Goal: Contribute content

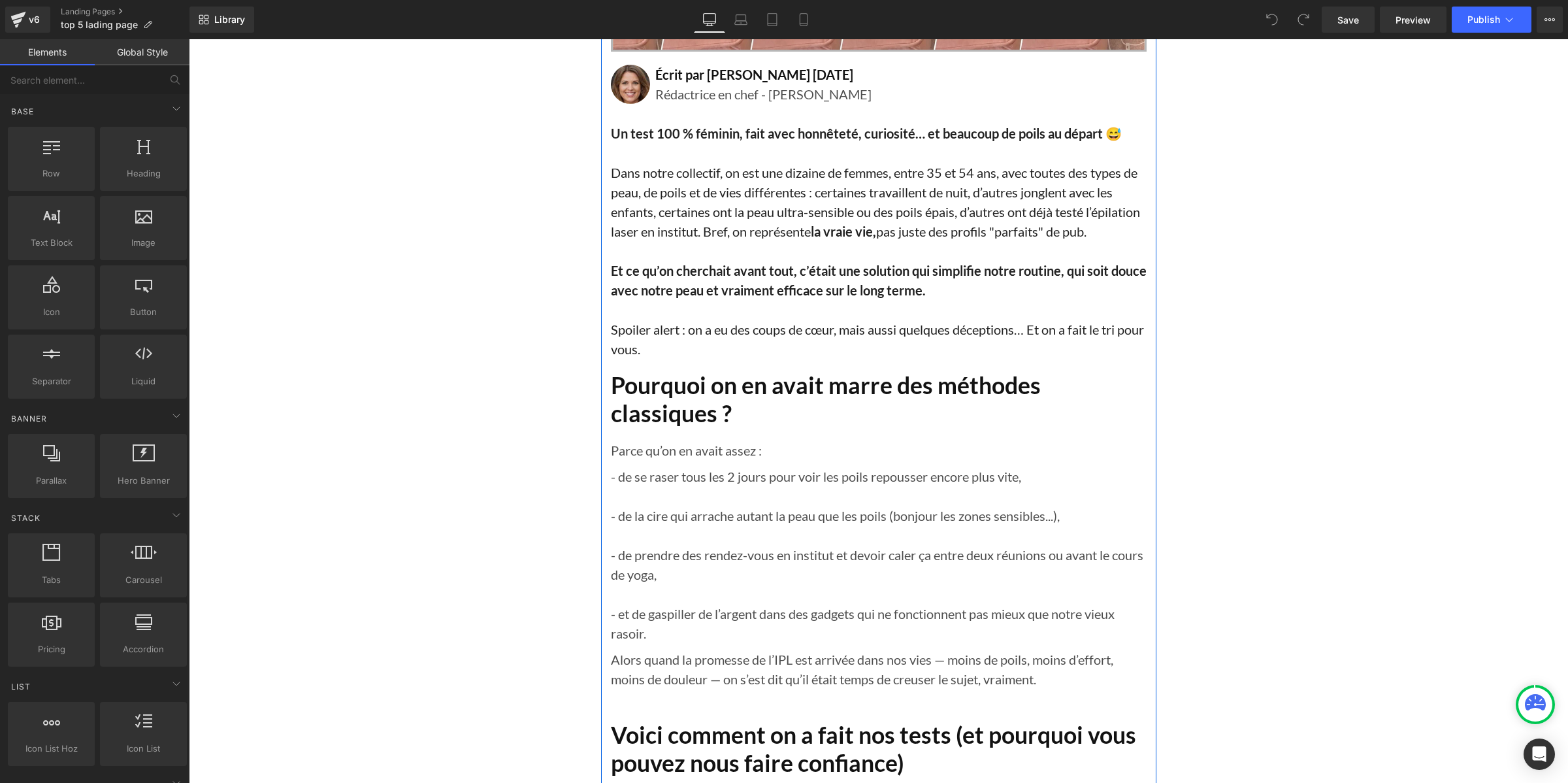
scroll to position [572, 0]
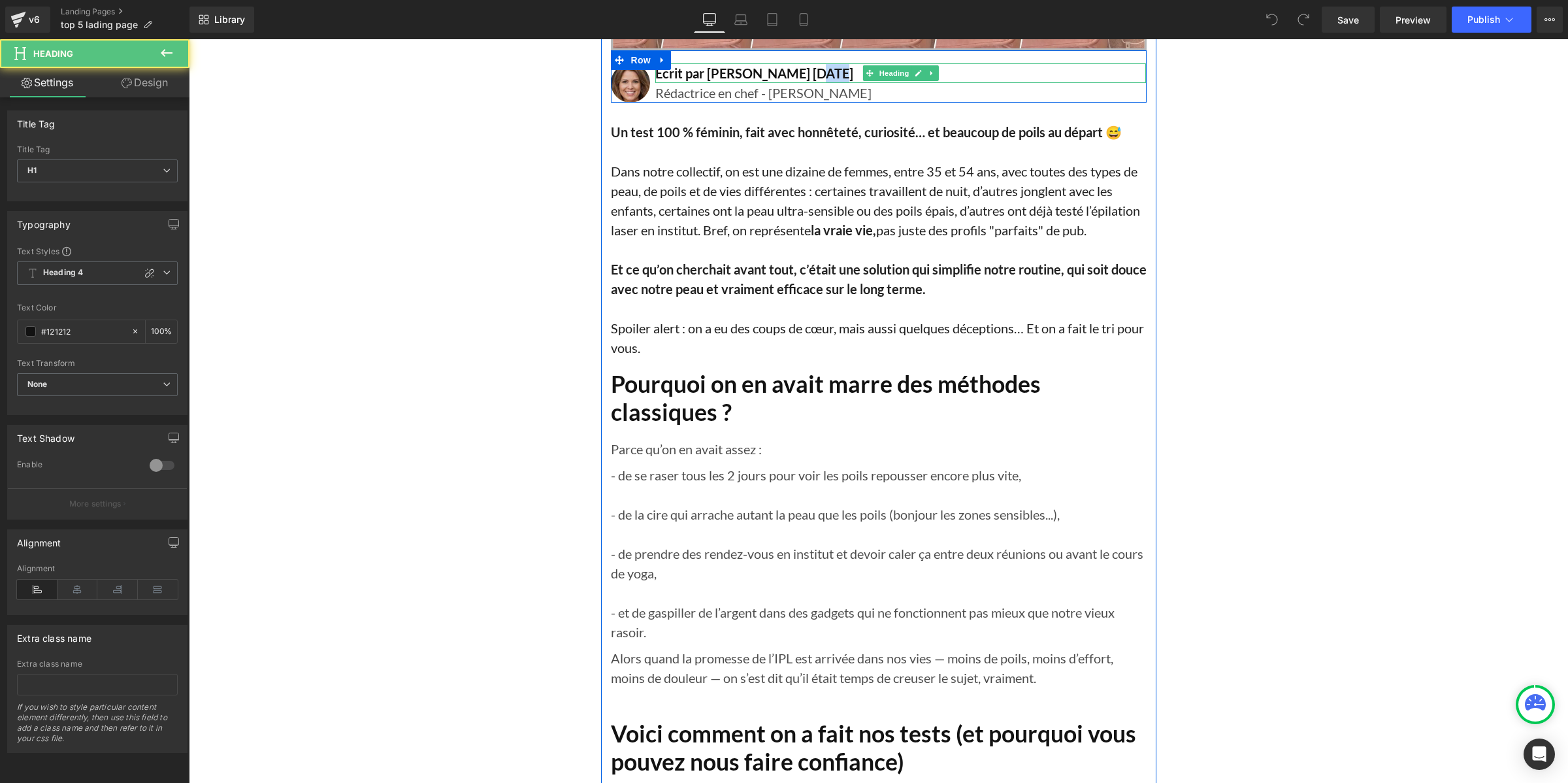
drag, startPoint x: 815, startPoint y: 70, endPoint x: 799, endPoint y: 70, distance: 16.0
click at [799, 70] on h1 "Écrit par [PERSON_NAME] [DATE]" at bounding box center [900, 73] width 491 height 20
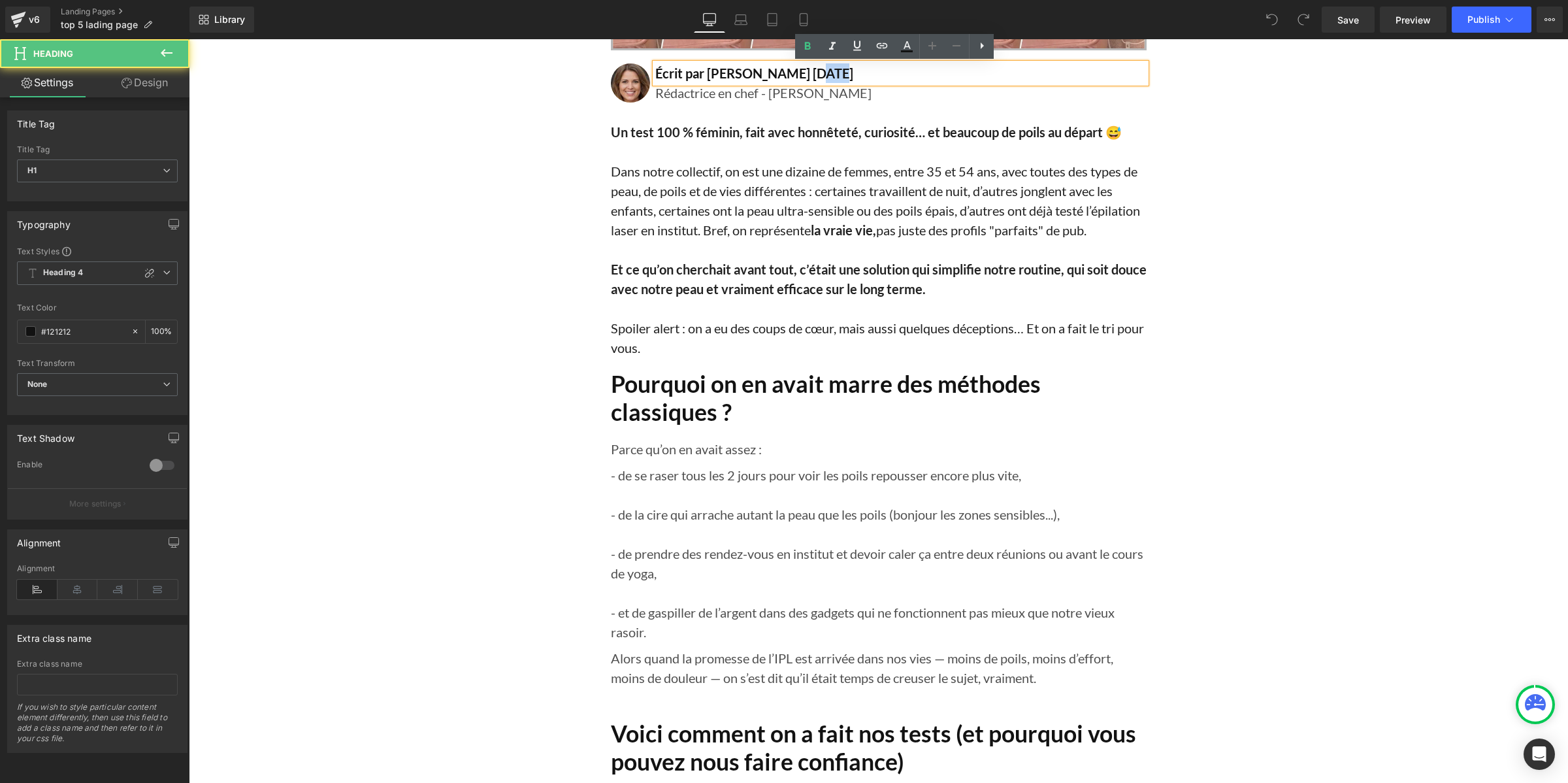
click at [798, 70] on h1 "Écrit par [PERSON_NAME] [DATE]" at bounding box center [900, 73] width 491 height 20
drag, startPoint x: 814, startPoint y: 71, endPoint x: 789, endPoint y: 71, distance: 25.0
click at [789, 71] on h1 "Écrit par [PERSON_NAME] [DATE]" at bounding box center [900, 73] width 491 height 20
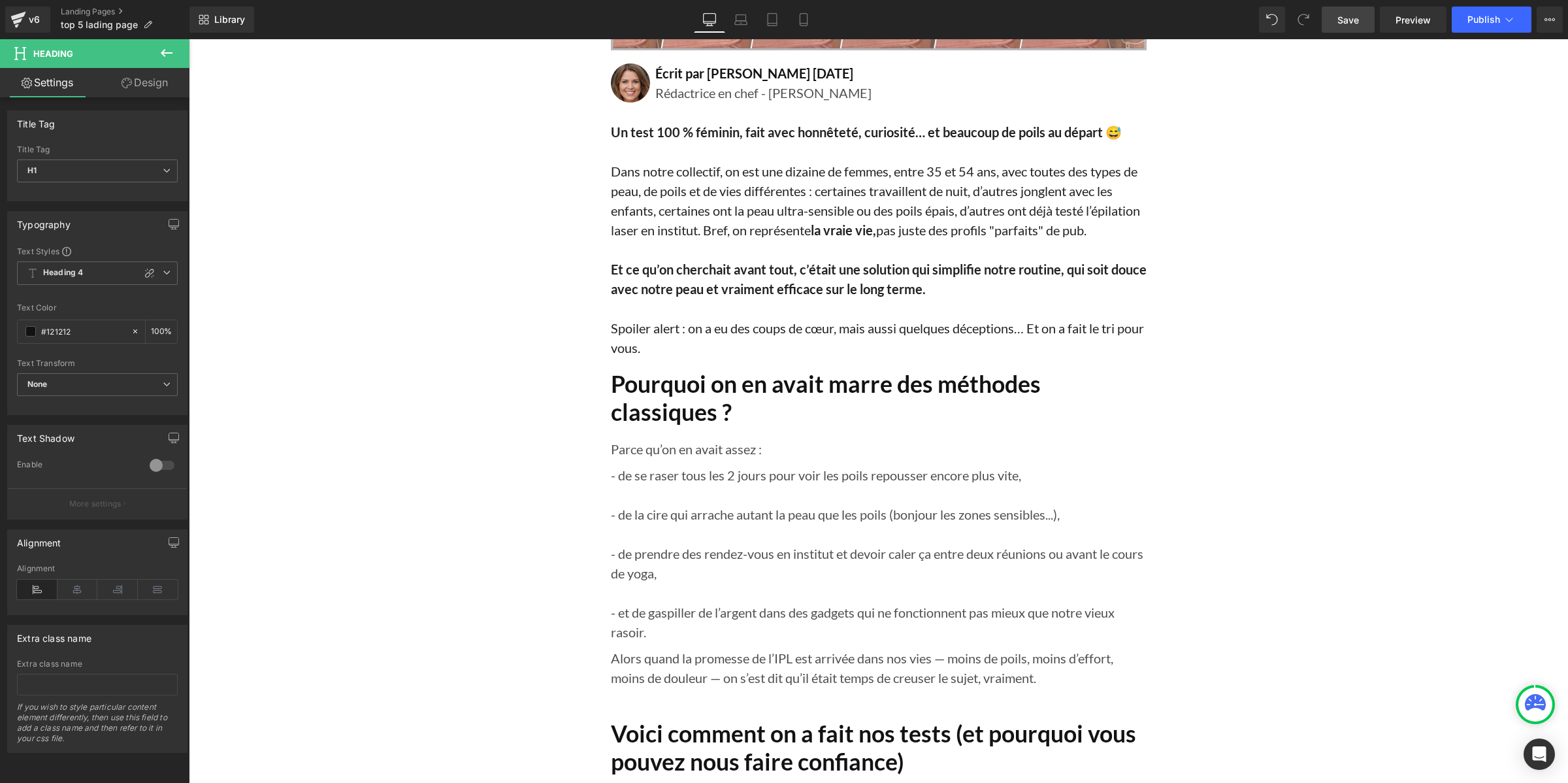
click at [1336, 20] on link "Save" at bounding box center [1348, 20] width 53 height 26
click at [1478, 21] on span "Publish" at bounding box center [1483, 20] width 32 height 11
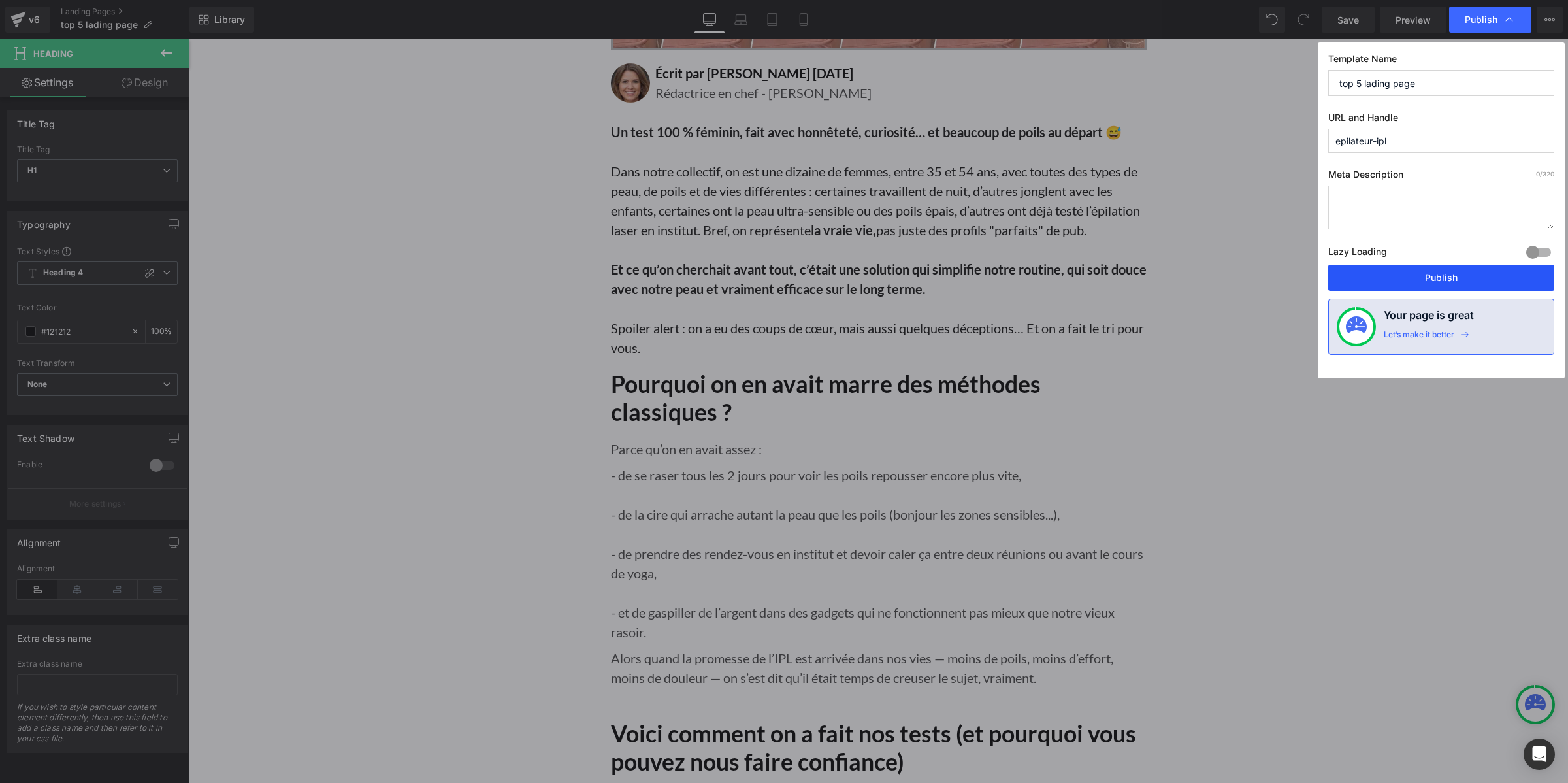
click at [1347, 273] on button "Publish" at bounding box center [1441, 277] width 226 height 26
